Goal: Information Seeking & Learning: Learn about a topic

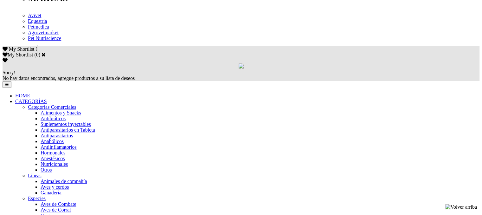
scroll to position [349, 0]
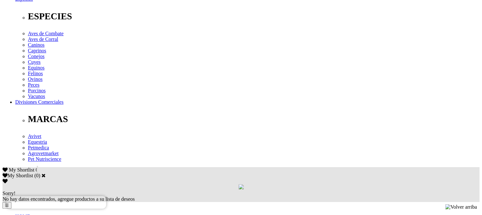
scroll to position [222, 0]
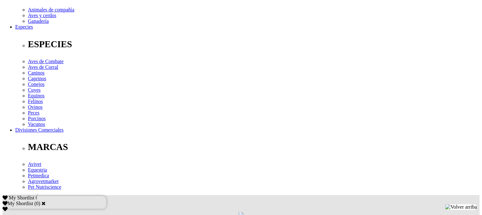
drag, startPoint x: 176, startPoint y: 89, endPoint x: 177, endPoint y: 111, distance: 21.6
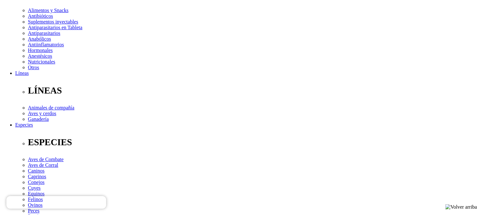
scroll to position [95, 0]
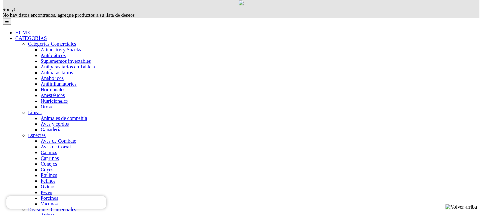
scroll to position [394, 0]
